Goal: Check status: Check status

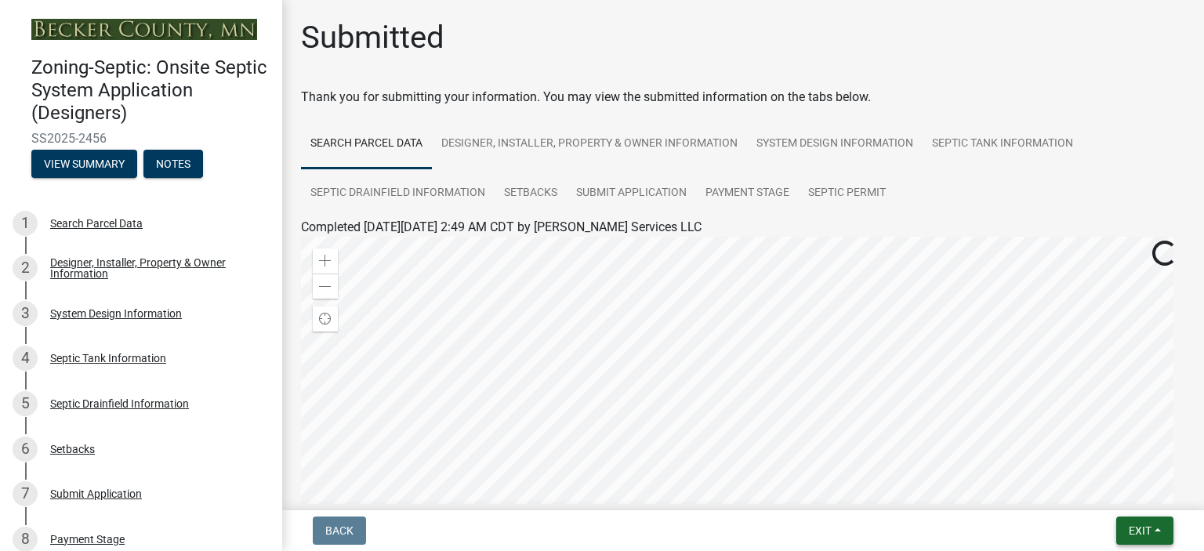
click at [1157, 528] on button "Exit" at bounding box center [1145, 531] width 57 height 28
click at [1109, 492] on button "Save & Exit" at bounding box center [1111, 490] width 125 height 38
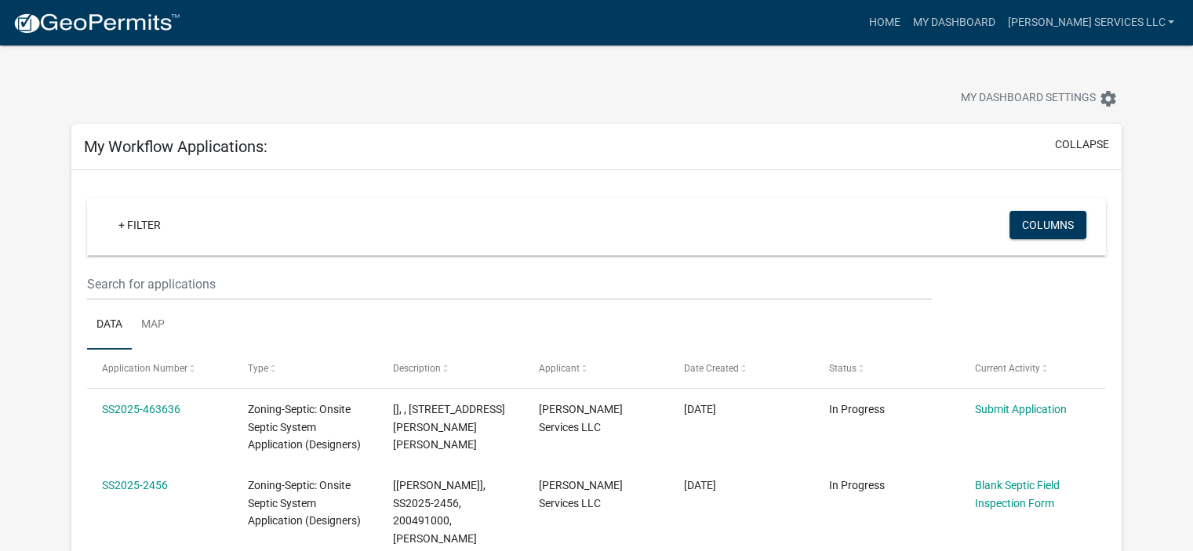
click at [146, 485] on link "SS2025-2456" at bounding box center [135, 485] width 66 height 13
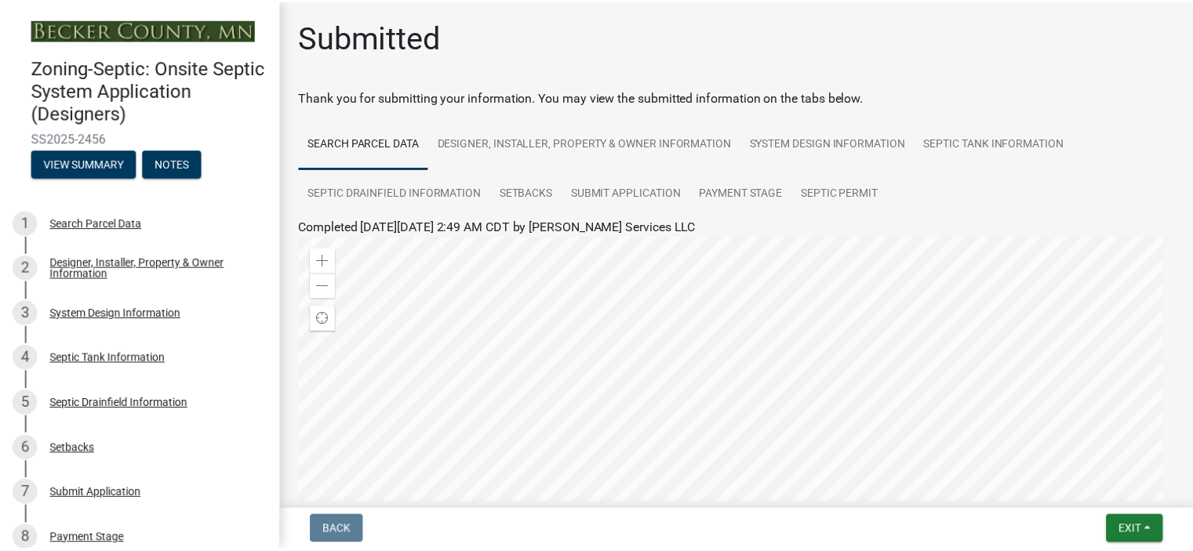
scroll to position [382, 0]
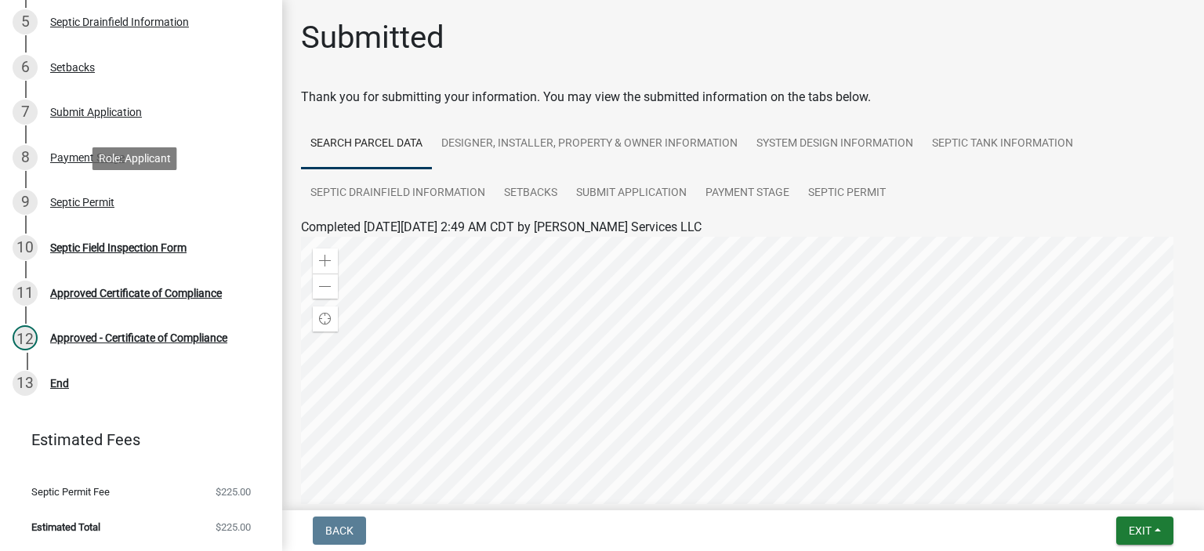
click at [78, 205] on div "Septic Permit" at bounding box center [82, 202] width 64 height 11
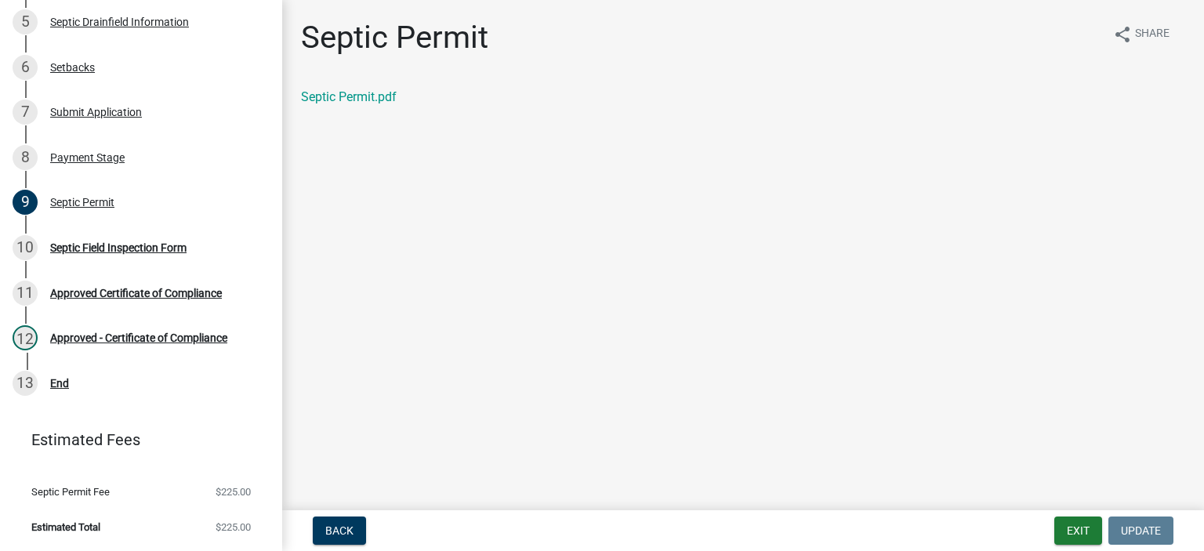
click at [349, 94] on link "Septic Permit.pdf" at bounding box center [349, 96] width 96 height 15
click at [1084, 532] on button "Exit" at bounding box center [1079, 531] width 48 height 28
